Goal: Task Accomplishment & Management: Manage account settings

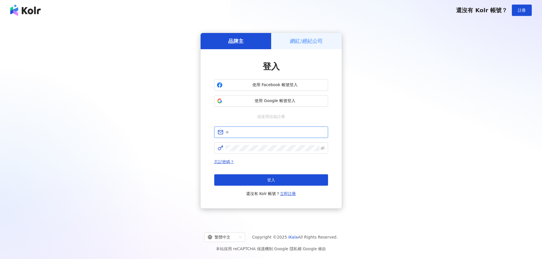
click at [280, 133] on input "text" at bounding box center [275, 132] width 99 height 6
click at [291, 103] on span "使用 Google 帳號登入" at bounding box center [275, 101] width 101 height 6
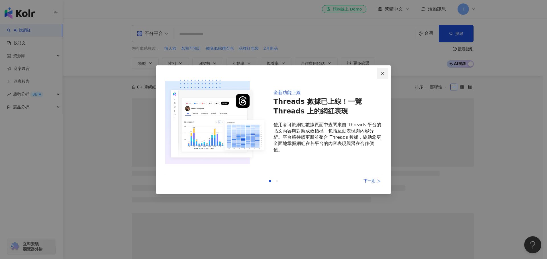
click at [385, 72] on span "Close" at bounding box center [382, 73] width 11 height 5
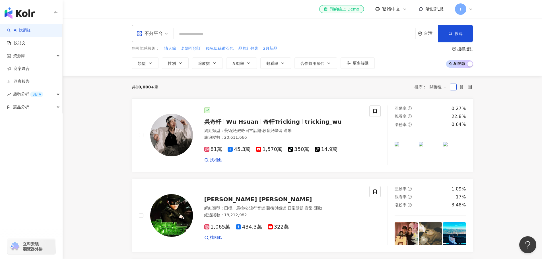
click at [468, 9] on div "I" at bounding box center [464, 8] width 18 height 11
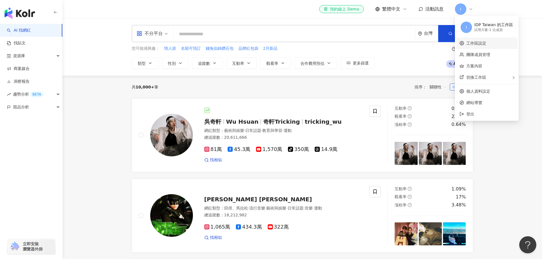
click at [479, 46] on link "工作區設定" at bounding box center [477, 43] width 20 height 5
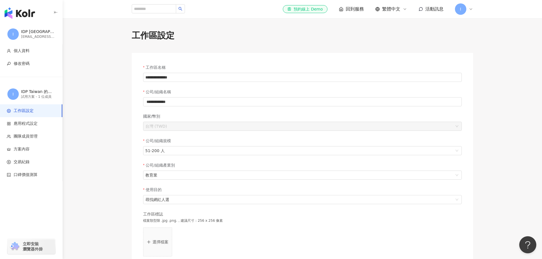
click at [50, 95] on div "試用方案 - 1 位成員" at bounding box center [38, 97] width 34 height 5
click at [50, 96] on div "試用方案 - 1 位成員" at bounding box center [38, 97] width 34 height 5
click at [46, 139] on span "團隊成員管理" at bounding box center [32, 137] width 51 height 6
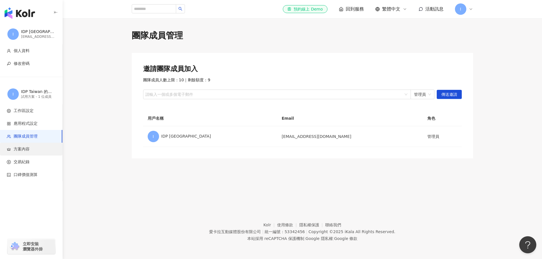
click at [33, 148] on span "方案內容" at bounding box center [32, 150] width 51 height 6
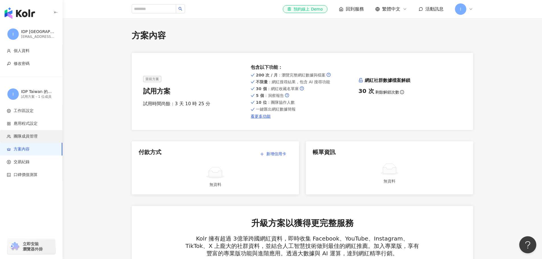
click at [39, 140] on li "團隊成員管理" at bounding box center [31, 136] width 62 height 13
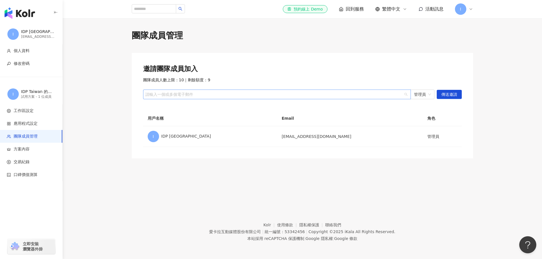
click at [248, 98] on div "請輸入一個或多個電子郵件" at bounding box center [277, 95] width 268 height 10
paste input "**********"
click at [427, 94] on span "管理員" at bounding box center [422, 94] width 17 height 9
type input "**********"
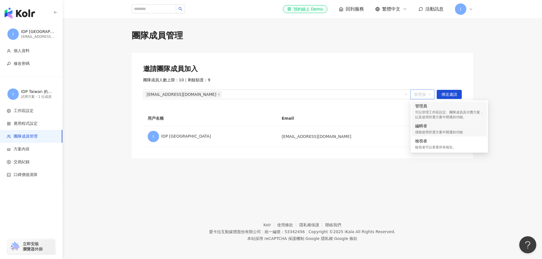
click at [452, 127] on div "編輯者" at bounding box center [449, 126] width 68 height 6
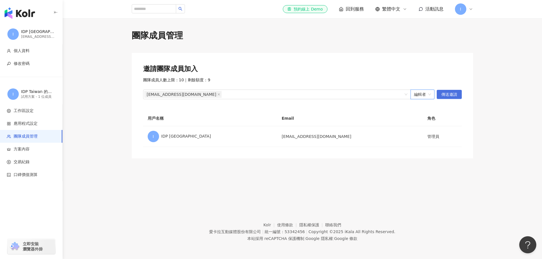
click at [456, 93] on span "傳送邀請" at bounding box center [449, 94] width 16 height 9
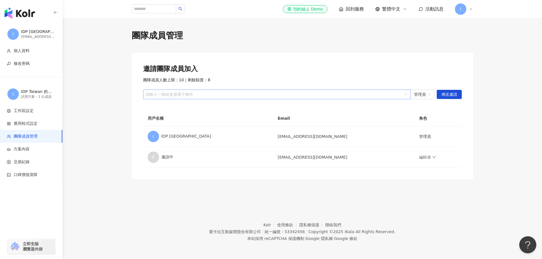
click at [353, 99] on div "請輸入一個或多個電子郵件" at bounding box center [277, 95] width 268 height 10
click at [353, 95] on div at bounding box center [274, 95] width 260 height 4
paste input "**********"
click at [427, 96] on span "管理員" at bounding box center [422, 94] width 17 height 9
type input "**********"
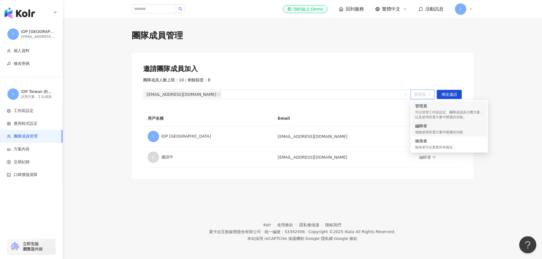
click at [429, 128] on div "編輯者" at bounding box center [449, 126] width 68 height 6
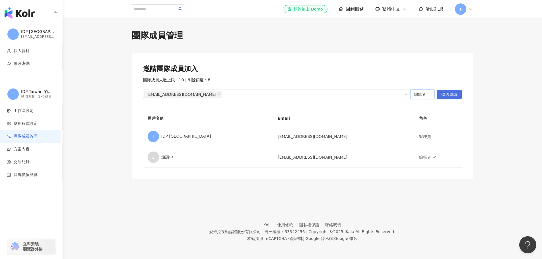
click at [449, 97] on span "傳送邀請" at bounding box center [449, 94] width 16 height 9
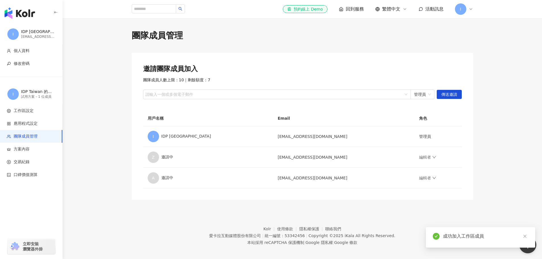
click at [334, 82] on div "團隊成員人數上限：10 ｜ 剩餘額度：7" at bounding box center [302, 80] width 319 height 6
click at [264, 95] on div at bounding box center [274, 95] width 260 height 4
click at [229, 205] on footer "Kolr 使用條款 隱私權保護 聯絡我們 愛卡拉互動媒體股份有限公司 | 統一編號：53342456 | Copyright © 2025 iKala All…" at bounding box center [303, 231] width 480 height 63
click at [307, 91] on div "請輸入一個或多個電子郵件" at bounding box center [277, 95] width 268 height 10
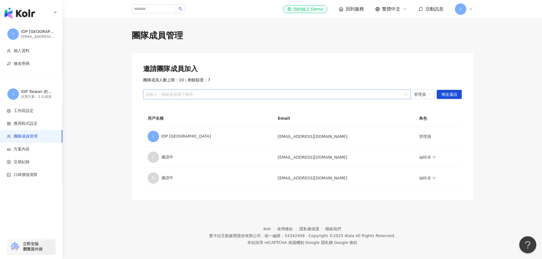
paste input "**********"
type input "**********"
click at [451, 94] on span "傳送邀請" at bounding box center [449, 94] width 16 height 9
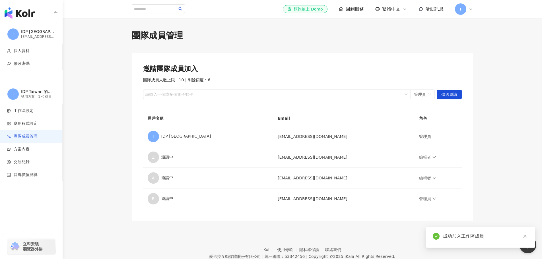
click at [500, 72] on main "團隊成員管理 邀請團隊成員加入 團隊成員人數上限：10 ｜ 剩餘額度：6 請輸入一個或多個電子郵件 管理員 傳送邀請 用戶名稱 Email 角色 I IDP …" at bounding box center [303, 125] width 480 height 191
click at [259, 230] on footer "Kolr 使用條款 隱私權保護 聯絡我們 愛卡拉互動媒體股份有限公司 | 統一編號：53342456 | Copyright © 2025 iKala All…" at bounding box center [303, 252] width 480 height 63
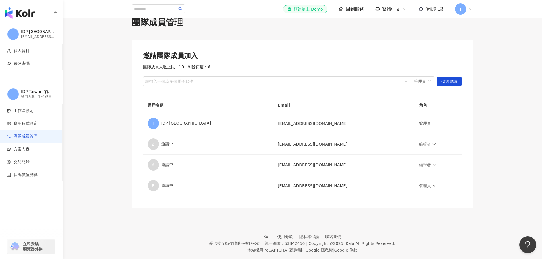
scroll to position [26, 0]
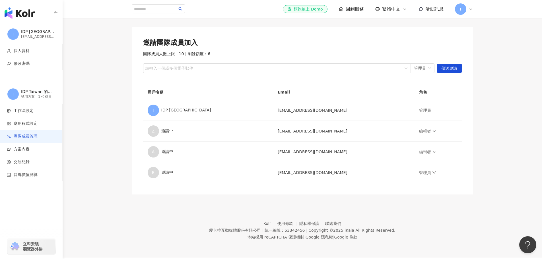
click at [440, 216] on footer "Kolr 使用條款 隱私權保護 聯絡我們 愛卡拉互動媒體股份有限公司 | 統一編號：53342456 | Copyright © 2025 iKala All…" at bounding box center [303, 226] width 480 height 63
